Goal: Check status

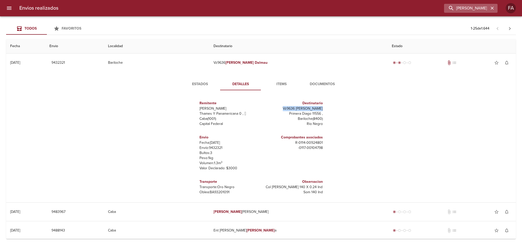
click at [492, 8] on icon "button" at bounding box center [492, 8] width 3 height 3
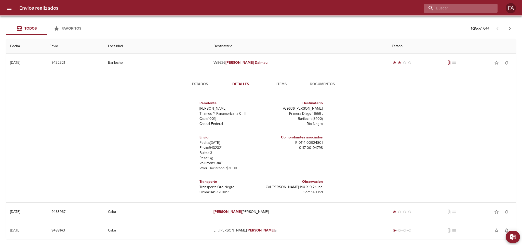
click at [476, 8] on input "buscar" at bounding box center [456, 8] width 65 height 9
paste input "9422429"
type input "9422429"
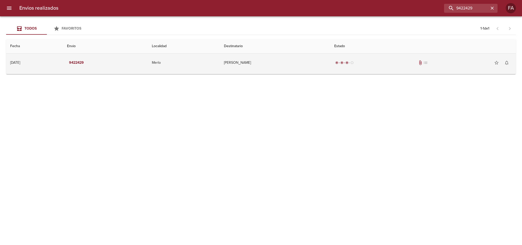
click at [210, 63] on td "Merlo" at bounding box center [184, 63] width 72 height 18
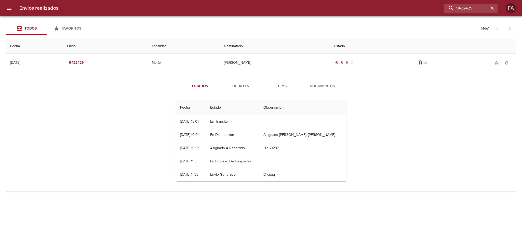
click at [259, 90] on button "Detalles" at bounding box center [240, 86] width 41 height 12
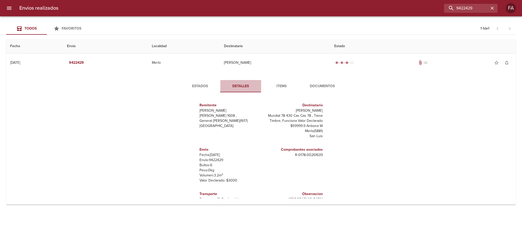
click at [240, 88] on span "Detalles" at bounding box center [241, 86] width 35 height 6
drag, startPoint x: 300, startPoint y: 109, endPoint x: 328, endPoint y: 110, distance: 27.8
click at [328, 110] on div "Remitente Wamaro Tortuguitas [PERSON_NAME] 1608 , General [PERSON_NAME] ( 1617 …" at bounding box center [261, 147] width 174 height 102
copy p "[PERSON_NAME]"
click at [210, 81] on button "Estados" at bounding box center [200, 86] width 41 height 12
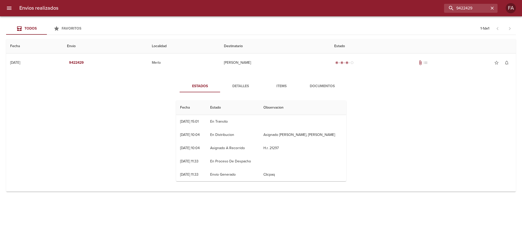
click at [52, 120] on div "Estados Detalles Items Documentos Fecha Estado Observacion 30/07 [DATE] 15:01 E…" at bounding box center [261, 133] width 502 height 118
drag, startPoint x: 480, startPoint y: 8, endPoint x: 361, endPoint y: 12, distance: 119.4
click at [361, 12] on div "9422429" at bounding box center [279, 8] width 435 height 9
paste input "[PERSON_NAME]"
type input "[PERSON_NAME]"
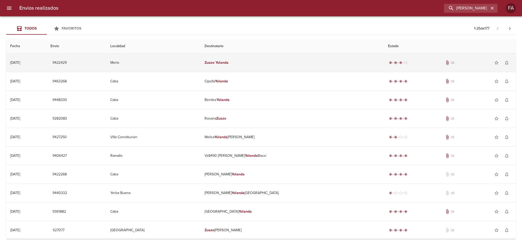
click at [277, 67] on td "[PERSON_NAME]" at bounding box center [293, 63] width 184 height 18
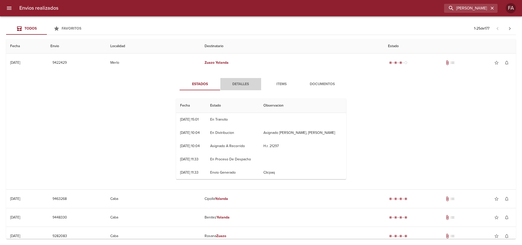
click at [235, 82] on span "Detalles" at bounding box center [241, 84] width 35 height 6
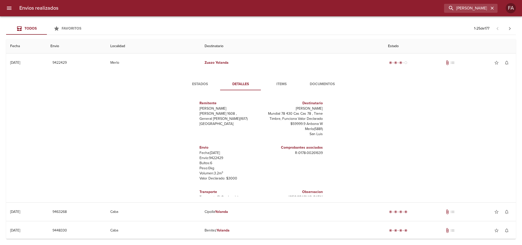
click at [212, 157] on p "Envío: 9422429" at bounding box center [230, 157] width 60 height 5
copy p "9422429"
click at [213, 157] on p "Envío: 9422429" at bounding box center [230, 157] width 60 height 5
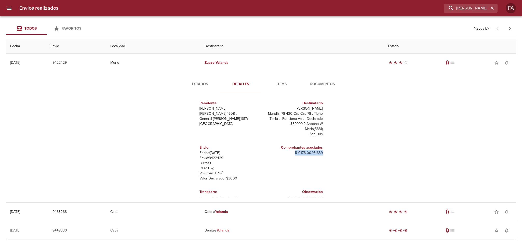
drag, startPoint x: 289, startPoint y: 151, endPoint x: 326, endPoint y: 154, distance: 37.3
click at [326, 154] on div "Remitente Wamaro Tortuguitas [PERSON_NAME] 1608 , General [PERSON_NAME] ( 1617 …" at bounding box center [261, 145] width 174 height 102
copy p "R - 0178 - 00261639"
drag, startPoint x: 291, startPoint y: 109, endPoint x: 318, endPoint y: 108, distance: 27.8
click at [318, 108] on div "Destinatario Zuazo Yolanda Mundial 78 430 Cas Cas 78 , Tiene Timbre, Funciona V…" at bounding box center [293, 118] width 64 height 44
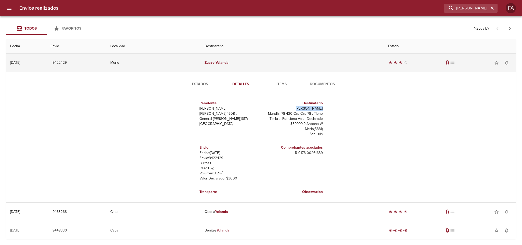
copy p "[PERSON_NAME]"
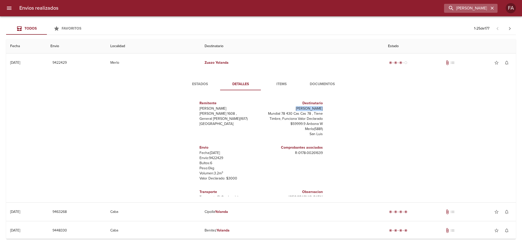
click at [490, 8] on icon "button" at bounding box center [492, 8] width 5 height 5
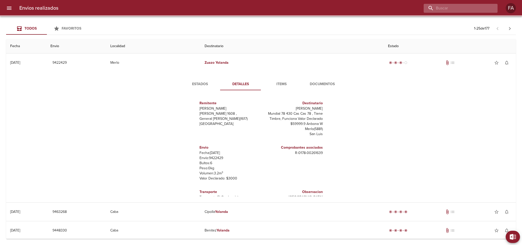
click at [472, 10] on input "buscar" at bounding box center [456, 8] width 65 height 9
paste input "[PERSON_NAME]"
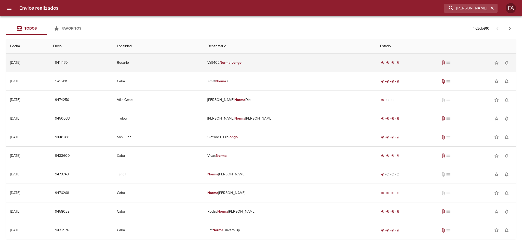
click at [293, 61] on td "Vz9402 [PERSON_NAME]" at bounding box center [289, 63] width 173 height 18
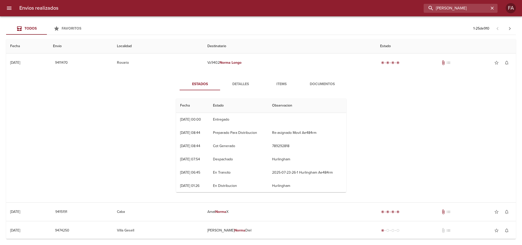
drag, startPoint x: 483, startPoint y: 8, endPoint x: 316, endPoint y: 18, distance: 167.8
click at [318, 0] on div "Envios realizados [PERSON_NAME] FA Todos Favoritos 1 - 25 de 910 Fecha Envio Lo…" at bounding box center [261, 0] width 522 height 0
paste input "[PERSON_NAME]"
type input "[PERSON_NAME]"
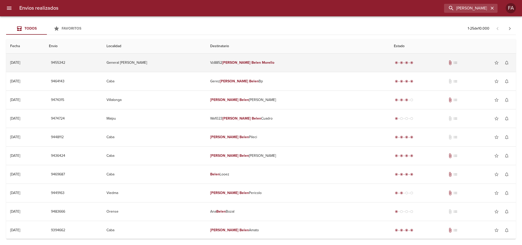
click at [292, 62] on td "Vz8852 [PERSON_NAME]" at bounding box center [298, 63] width 184 height 18
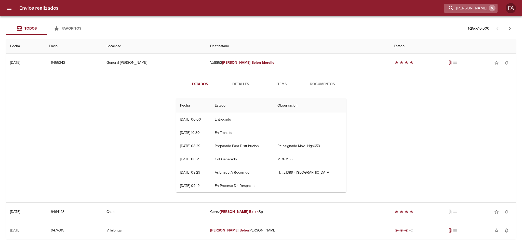
click at [489, 9] on button "button" at bounding box center [492, 8] width 7 height 7
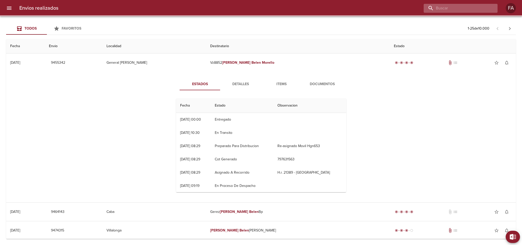
click at [482, 8] on input "buscar" at bounding box center [456, 8] width 65 height 9
paste input "[PERSON_NAME]"
type input "[PERSON_NAME]"
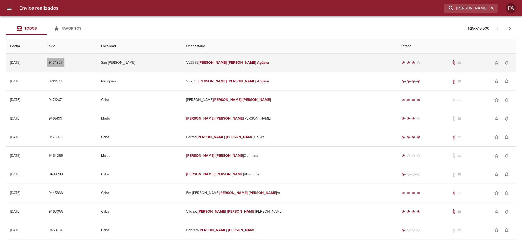
click at [62, 62] on span "9474827" at bounding box center [56, 63] width 14 height 6
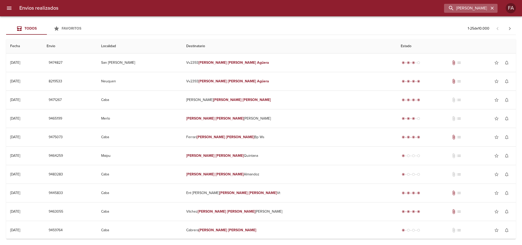
drag, startPoint x: 493, startPoint y: 9, endPoint x: 481, endPoint y: 6, distance: 12.2
click at [493, 9] on icon "button" at bounding box center [492, 8] width 3 height 3
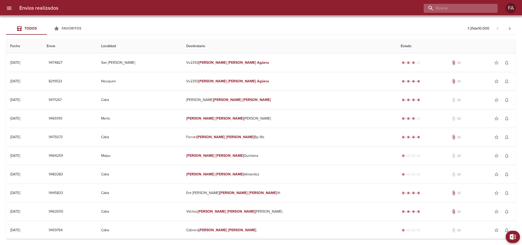
click at [465, 5] on input "buscar" at bounding box center [456, 8] width 65 height 9
paste input "9424191"
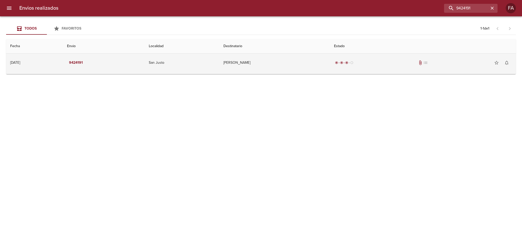
click at [317, 55] on td "[PERSON_NAME]" at bounding box center [274, 63] width 111 height 18
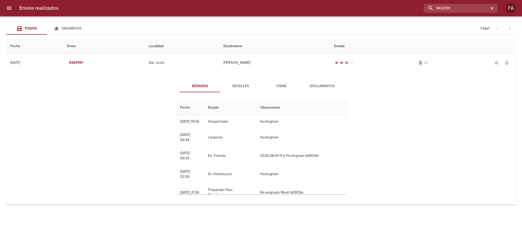
drag, startPoint x: 477, startPoint y: 7, endPoint x: 347, endPoint y: 17, distance: 130.1
click at [347, 0] on div "Envios realizados 9424191 FA Todos Favoritos 1 - 1 de 1 Fecha Envio Localidad D…" at bounding box center [261, 0] width 522 height 0
paste input "[PERSON_NAME]"
type input "[PERSON_NAME]"
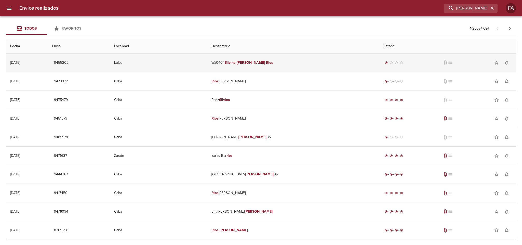
click at [207, 62] on td "Lules" at bounding box center [158, 63] width 97 height 18
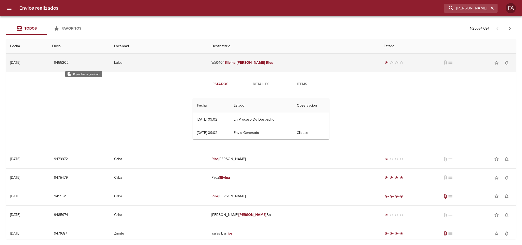
click at [69, 64] on span "9455202" at bounding box center [61, 63] width 15 height 6
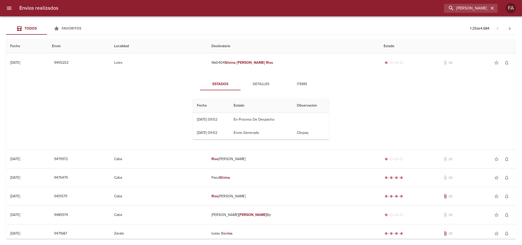
click at [260, 79] on button "Detalles" at bounding box center [261, 84] width 41 height 12
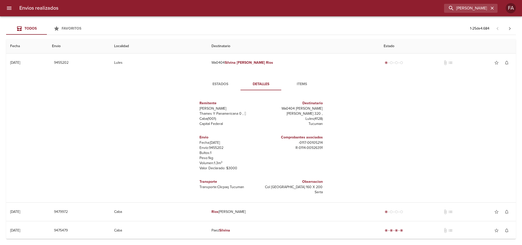
click at [214, 84] on span "Estados" at bounding box center [220, 84] width 35 height 6
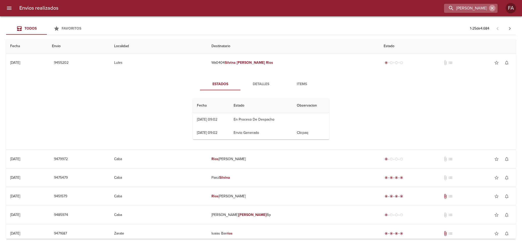
click at [491, 9] on icon "button" at bounding box center [492, 8] width 5 height 5
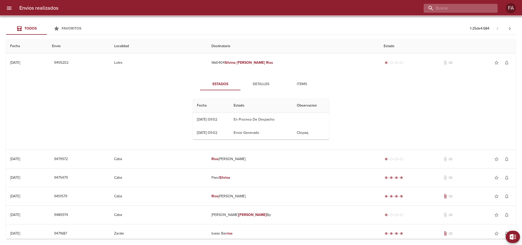
click at [479, 9] on input "buscar" at bounding box center [456, 8] width 65 height 9
paste input "MARIA DE LOS [PERSON_NAME]"
type input "MARIA DE LOS [PERSON_NAME]"
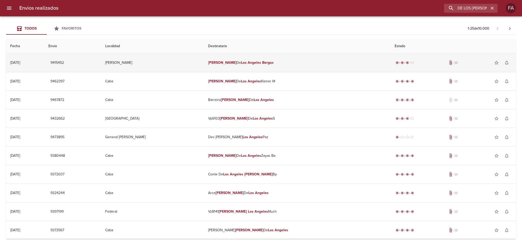
click at [261, 63] on em "Angeles" at bounding box center [255, 62] width 14 height 4
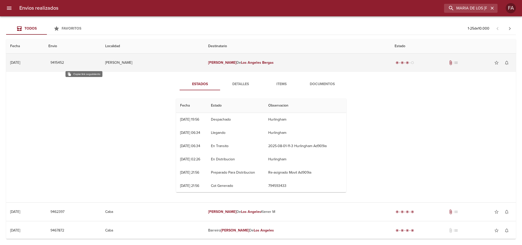
click at [64, 61] on span "9415452" at bounding box center [57, 63] width 14 height 6
